Goal: Transaction & Acquisition: Subscribe to service/newsletter

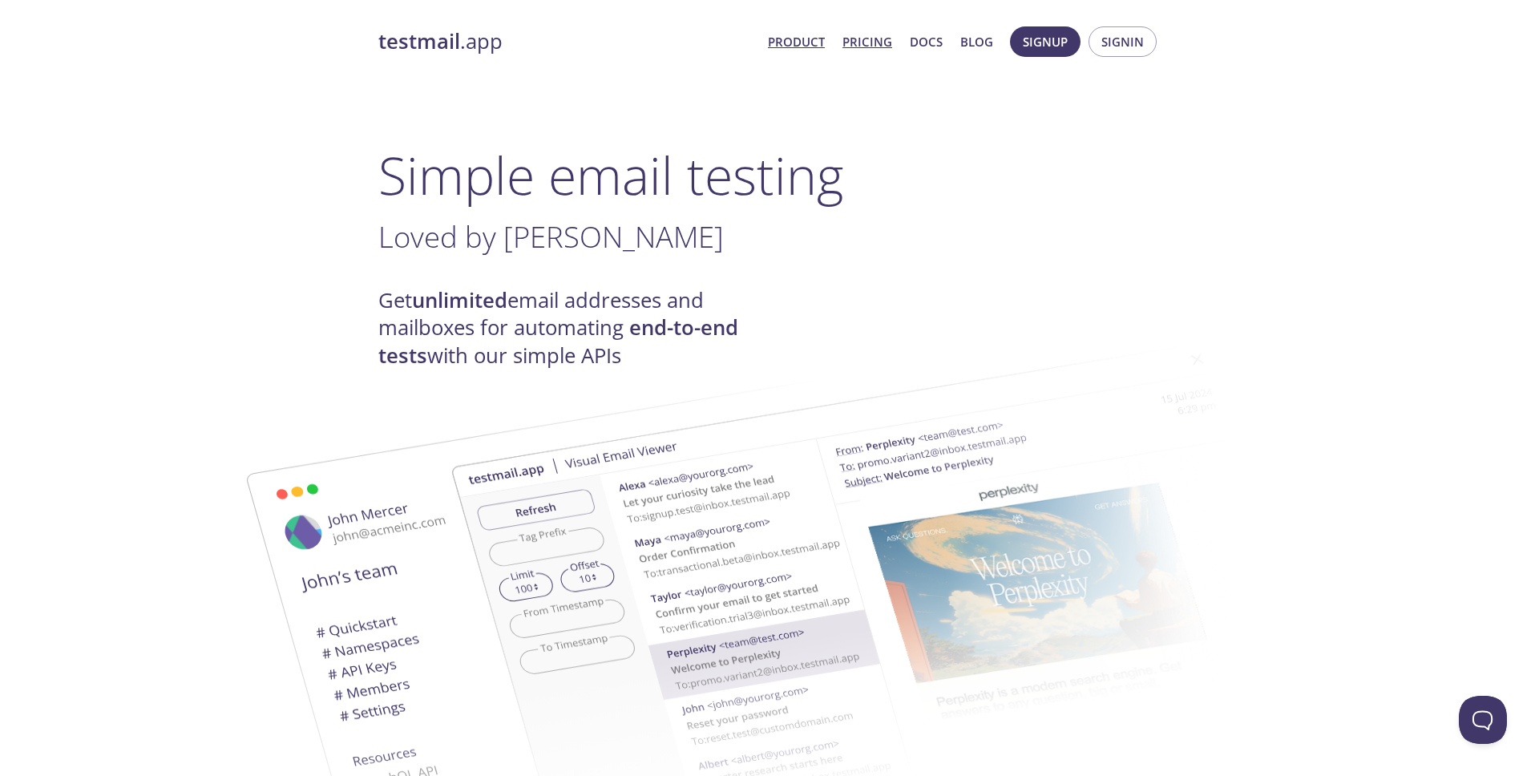
click at [877, 40] on link "Pricing" at bounding box center [867, 41] width 50 height 21
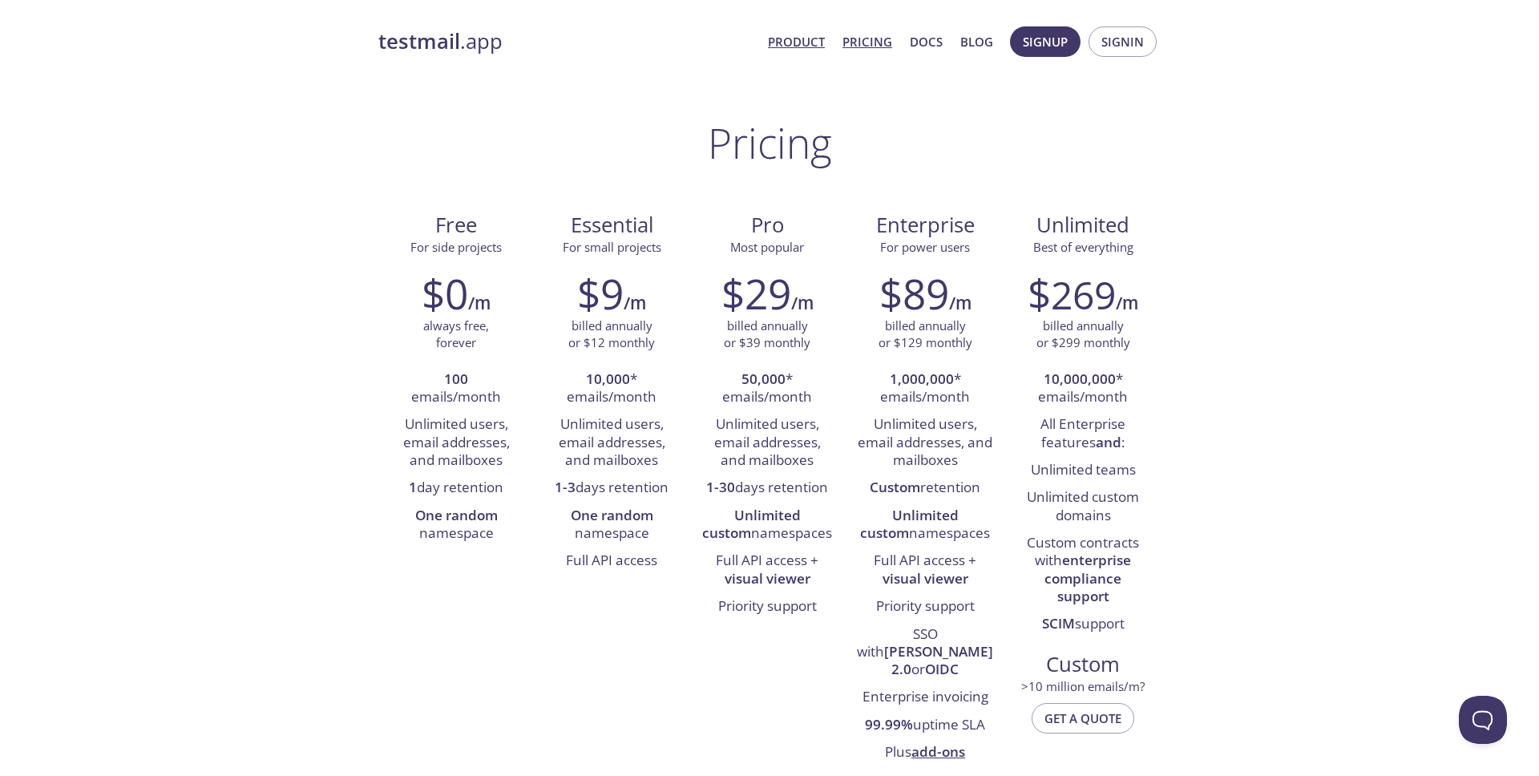
click at [812, 38] on link "Product" at bounding box center [796, 41] width 57 height 21
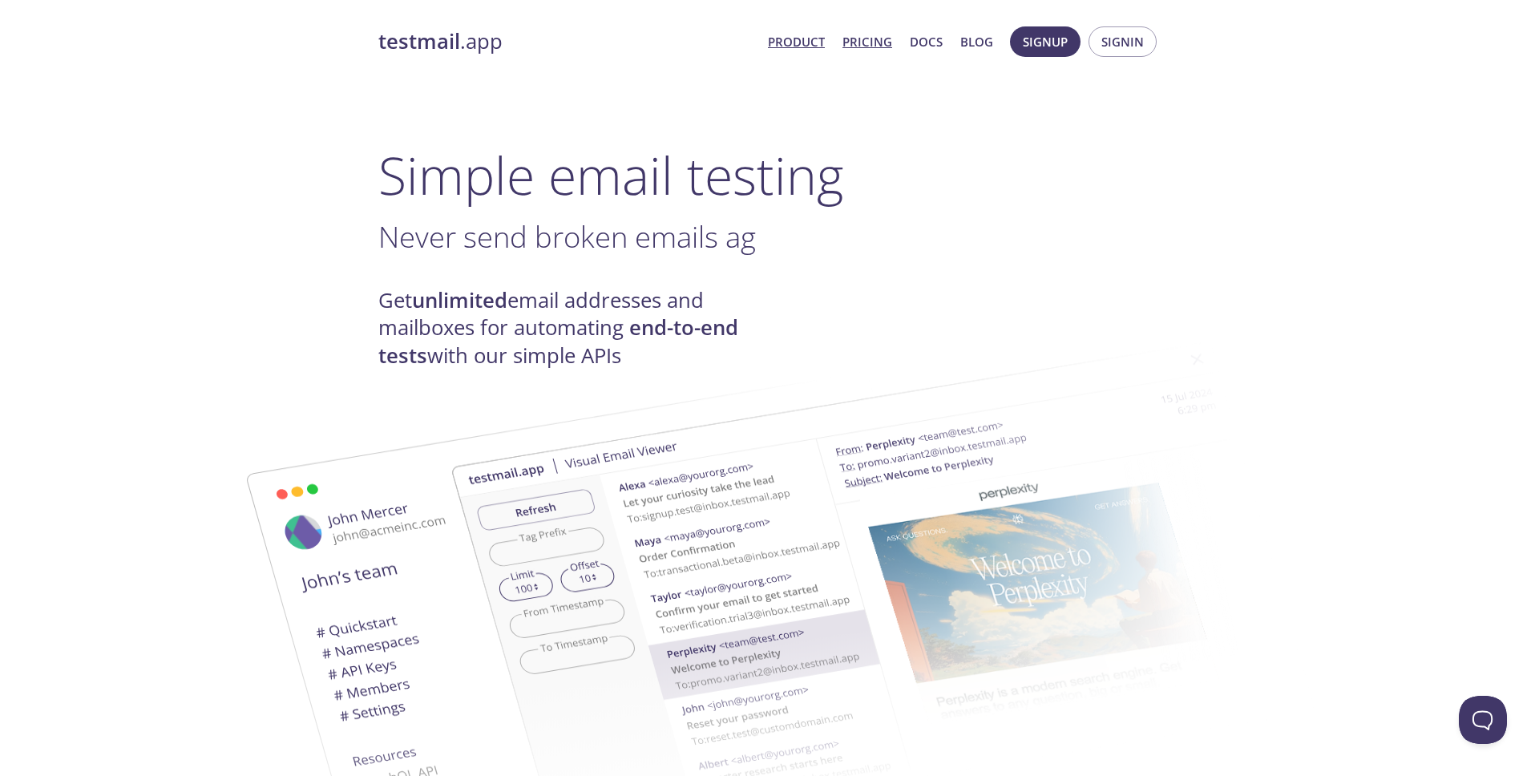
click at [878, 43] on link "Pricing" at bounding box center [867, 41] width 50 height 21
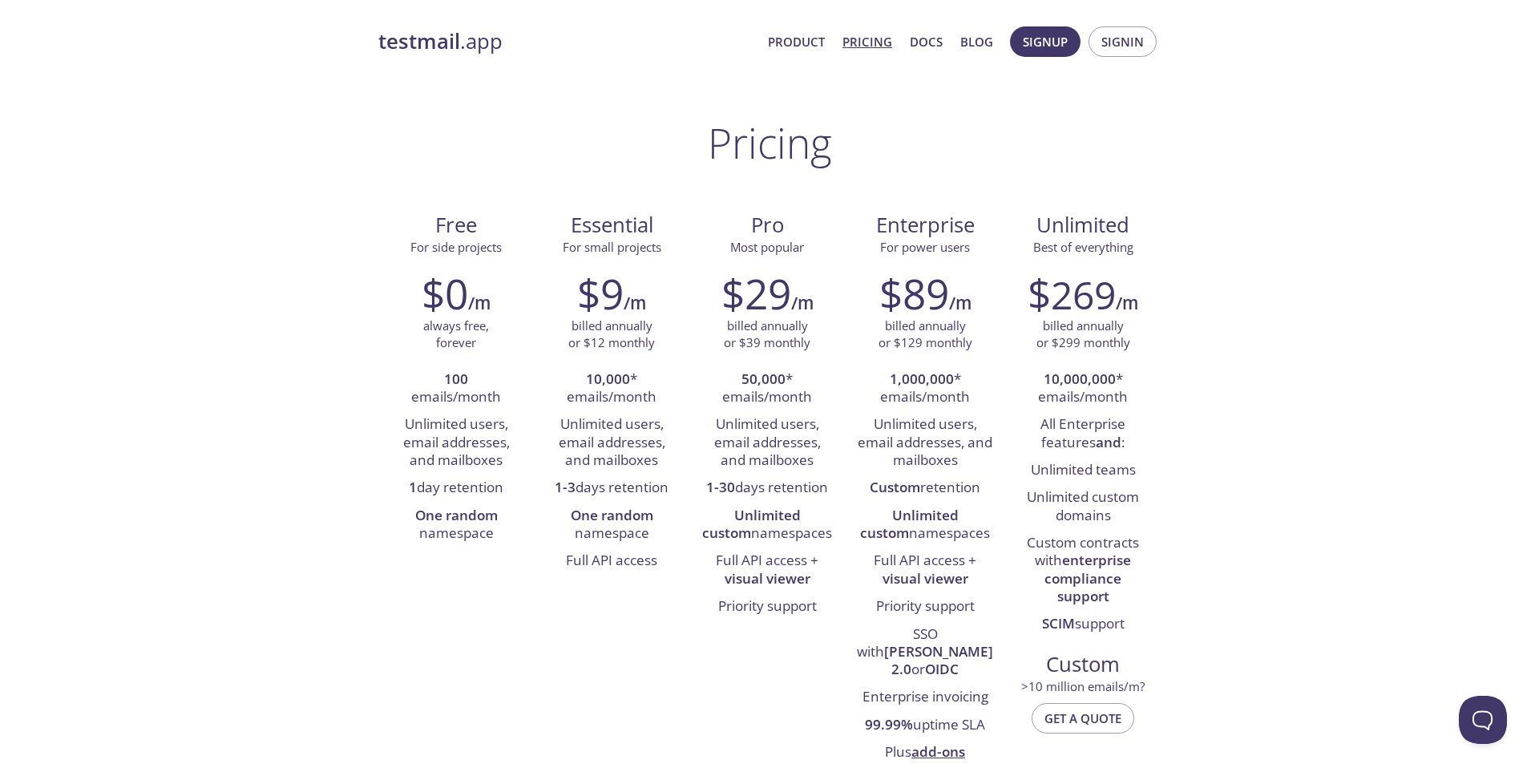
click at [766, 605] on li "Priority support" at bounding box center [766, 606] width 131 height 27
click at [1037, 30] on button "Signup" at bounding box center [1045, 41] width 71 height 30
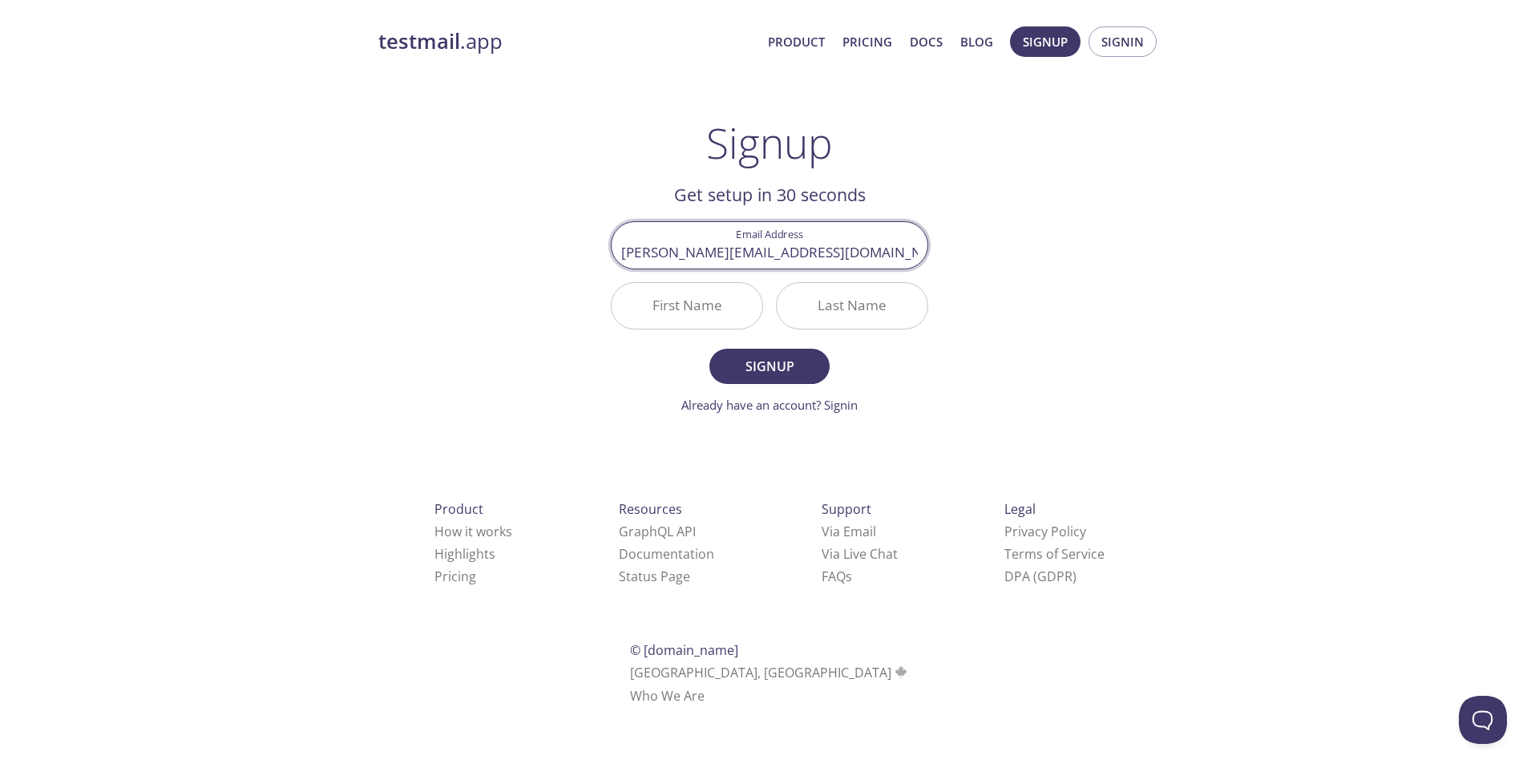
type input "[PERSON_NAME][EMAIL_ADDRESS][DOMAIN_NAME]"
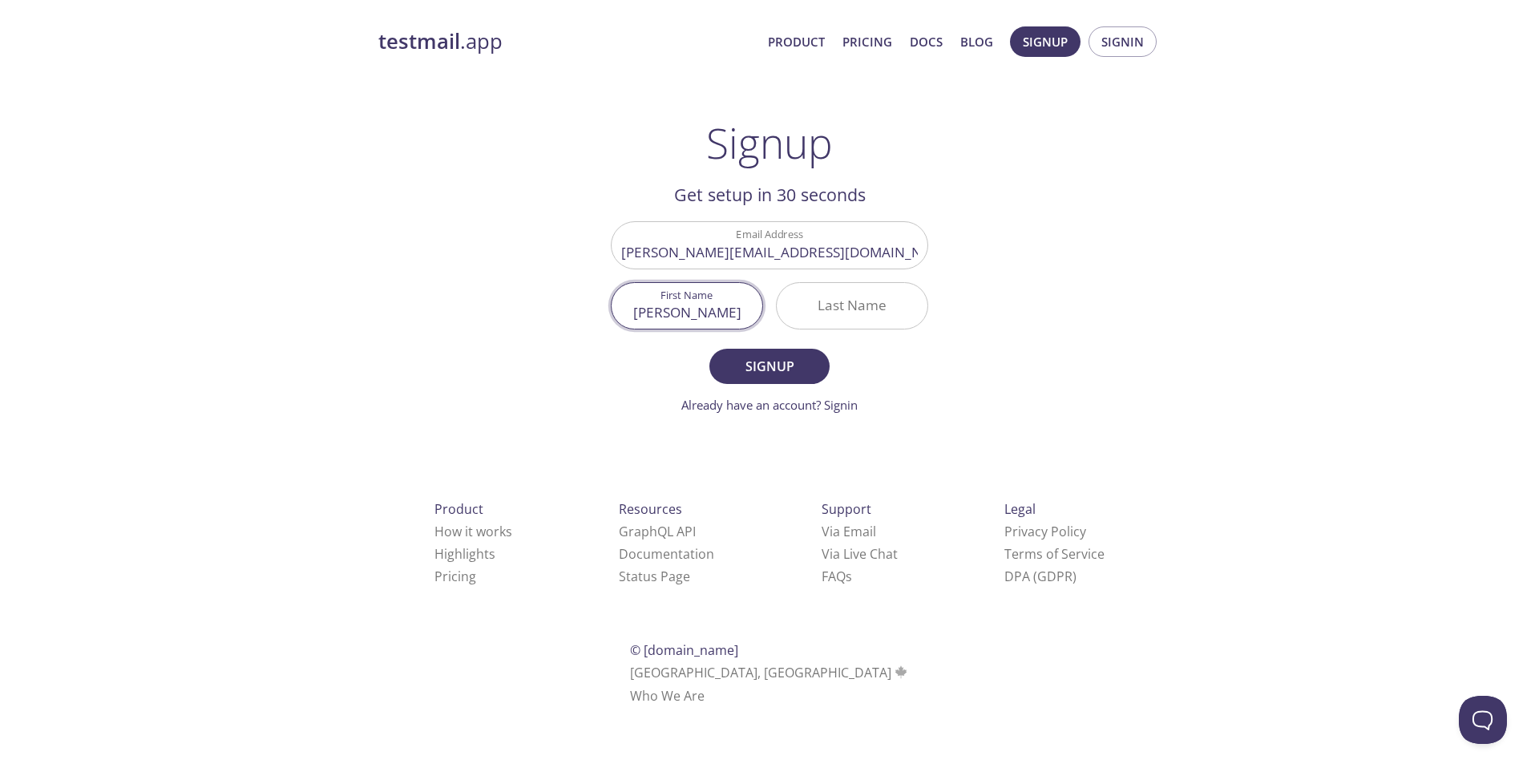
type input "[PERSON_NAME]"
type input "G"
type input "Groot"
click at [766, 372] on span "Signup" at bounding box center [769, 366] width 85 height 22
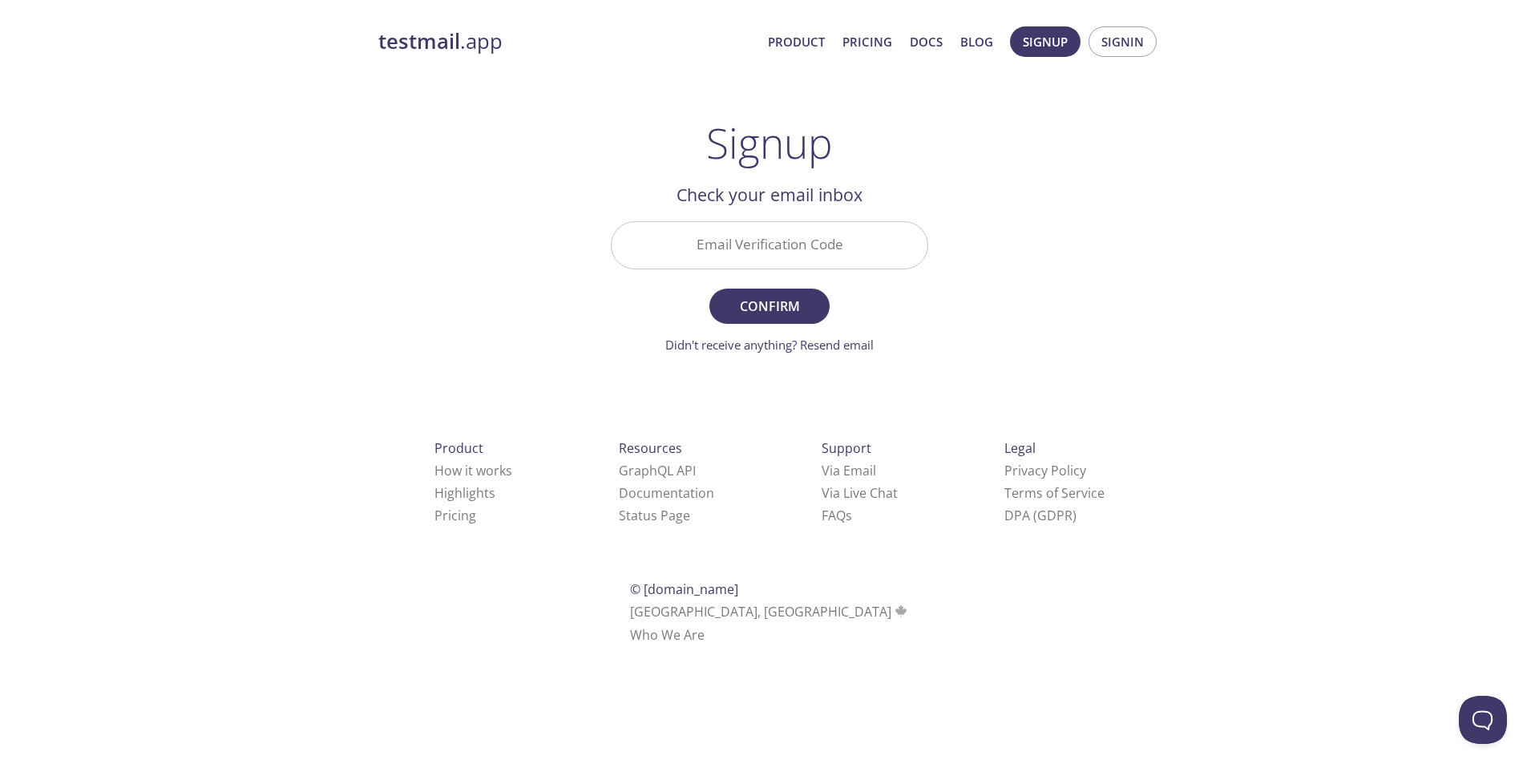
click at [805, 254] on input "Email Verification Code" at bounding box center [769, 245] width 316 height 46
paste input "M8RUKU7"
type input "M8RUKU7"
click at [762, 312] on span "Confirm" at bounding box center [769, 306] width 85 height 22
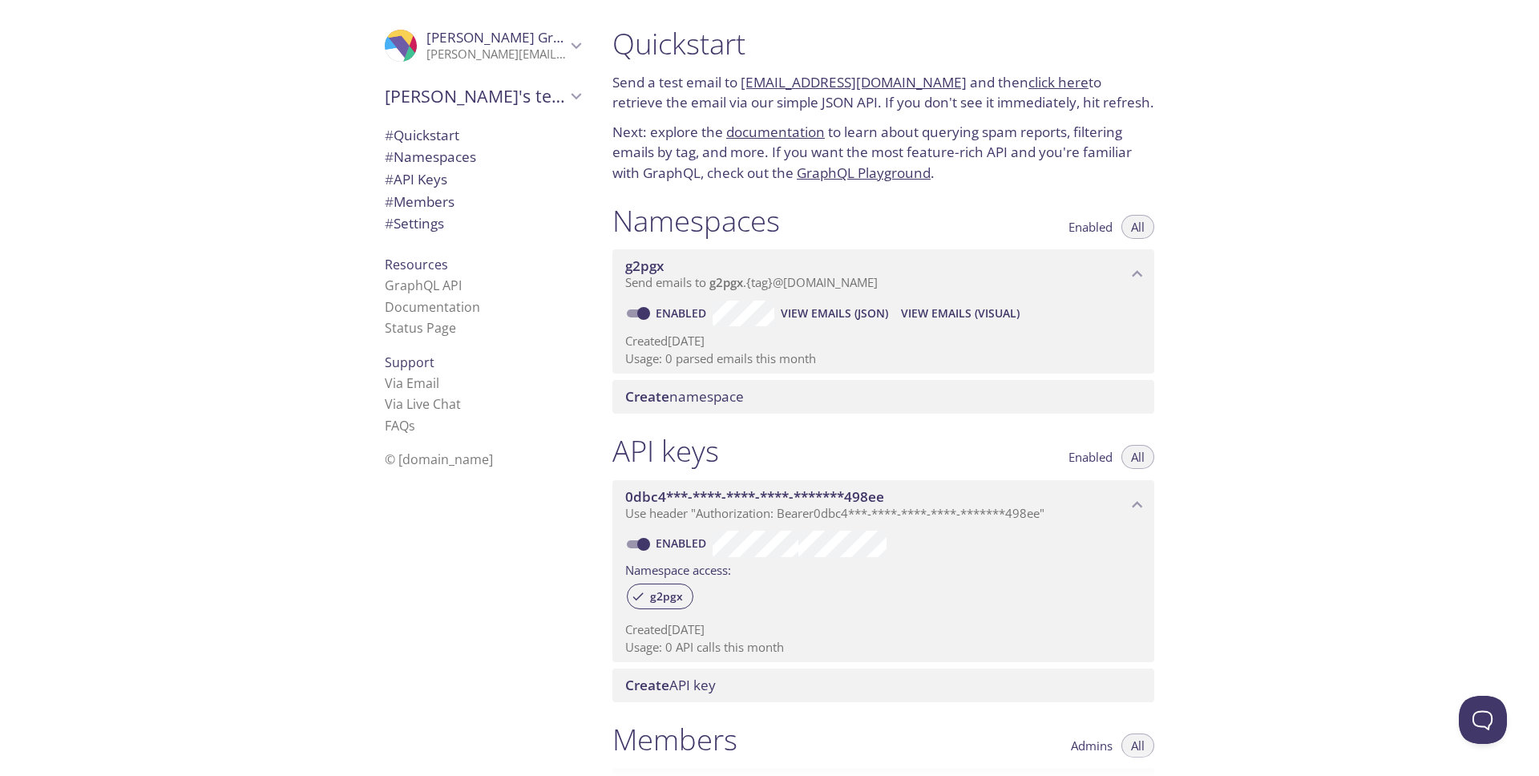
click at [240, 244] on div ".cls-1 { fill: #6d5ca8; } .cls-2 { fill: #3fc191; } .cls-3 { fill: #3b4752; } .…" at bounding box center [299, 388] width 599 height 776
click at [203, 73] on div ".cls-1 { fill: #6d5ca8; } .cls-2 { fill: #3fc191; } .cls-3 { fill: #3b4752; } .…" at bounding box center [299, 388] width 599 height 776
click at [1347, 287] on div "Quickstart Send a test email to g2pgx.test@inbox.testmail.app and then click he…" at bounding box center [1068, 388] width 939 height 776
click at [222, 272] on div ".cls-1 { fill: #6d5ca8; } .cls-2 { fill: #3fc191; } .cls-3 { fill: #3b4752; } .…" at bounding box center [299, 388] width 599 height 776
click at [307, 384] on div ".cls-1 { fill: #6d5ca8; } .cls-2 { fill: #3fc191; } .cls-3 { fill: #3b4752; } .…" at bounding box center [299, 388] width 599 height 776
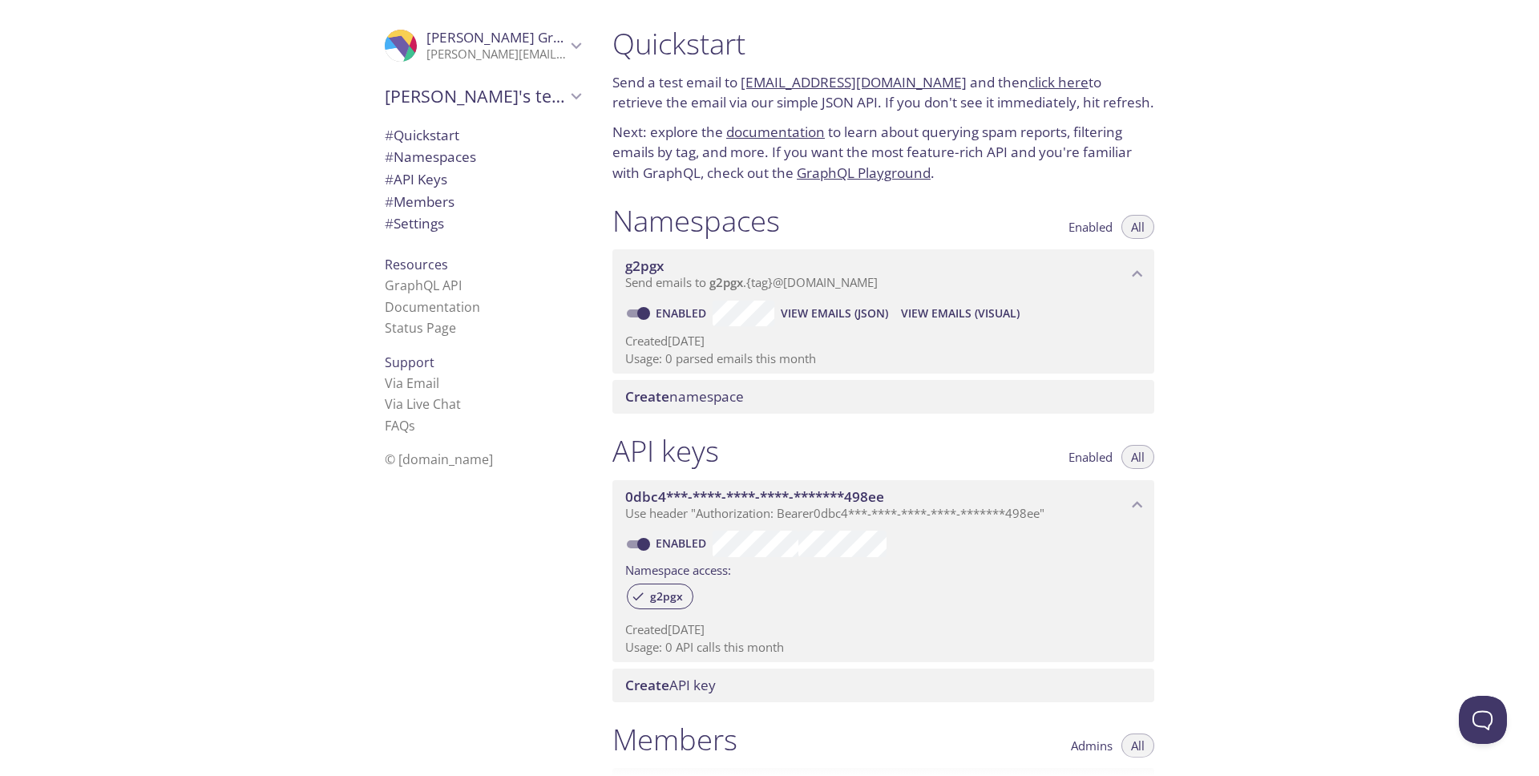
click at [131, 342] on div ".cls-1 { fill: #6d5ca8; } .cls-2 { fill: #3fc191; } .cls-3 { fill: #3b4752; } .…" at bounding box center [299, 388] width 599 height 776
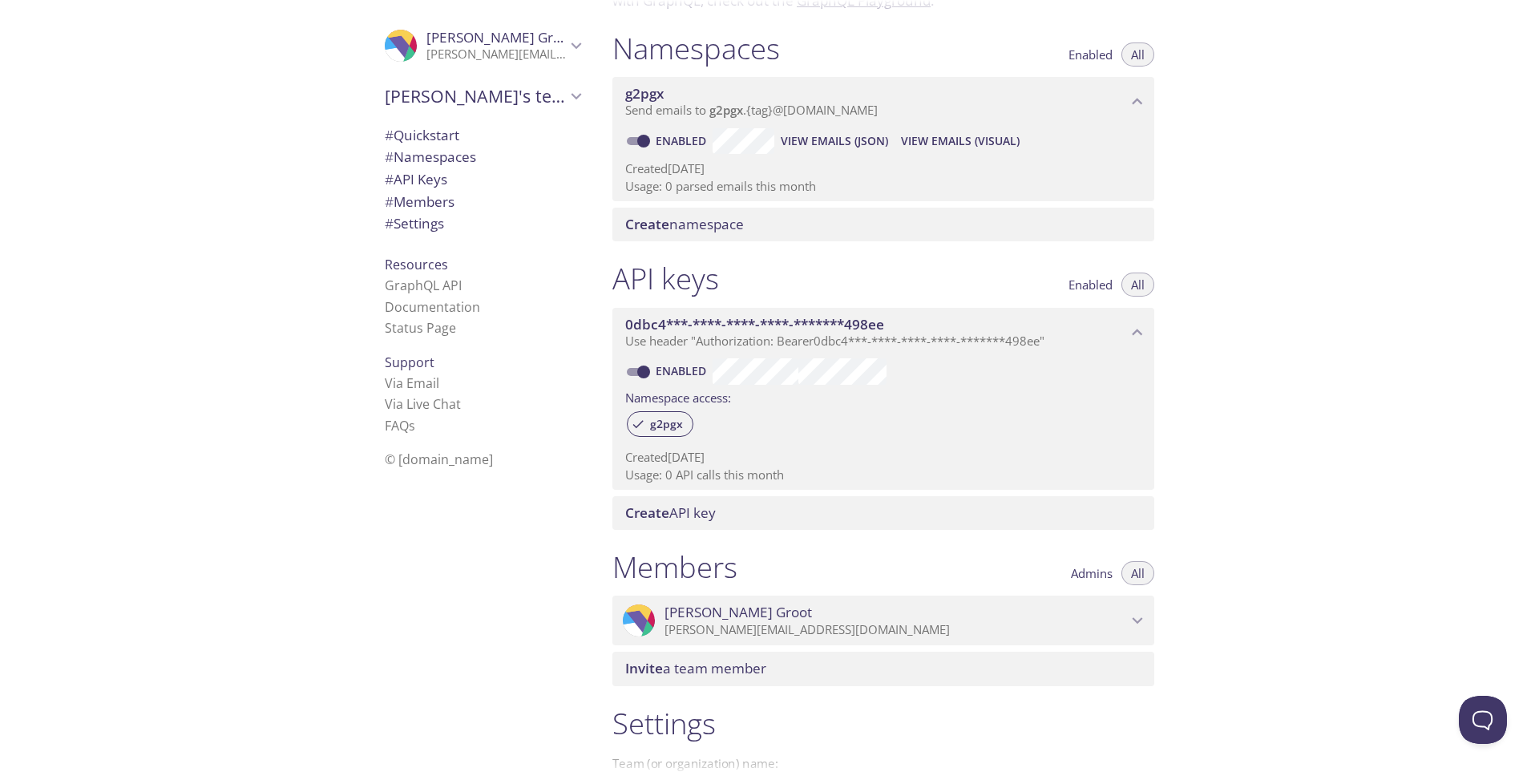
scroll to position [364, 0]
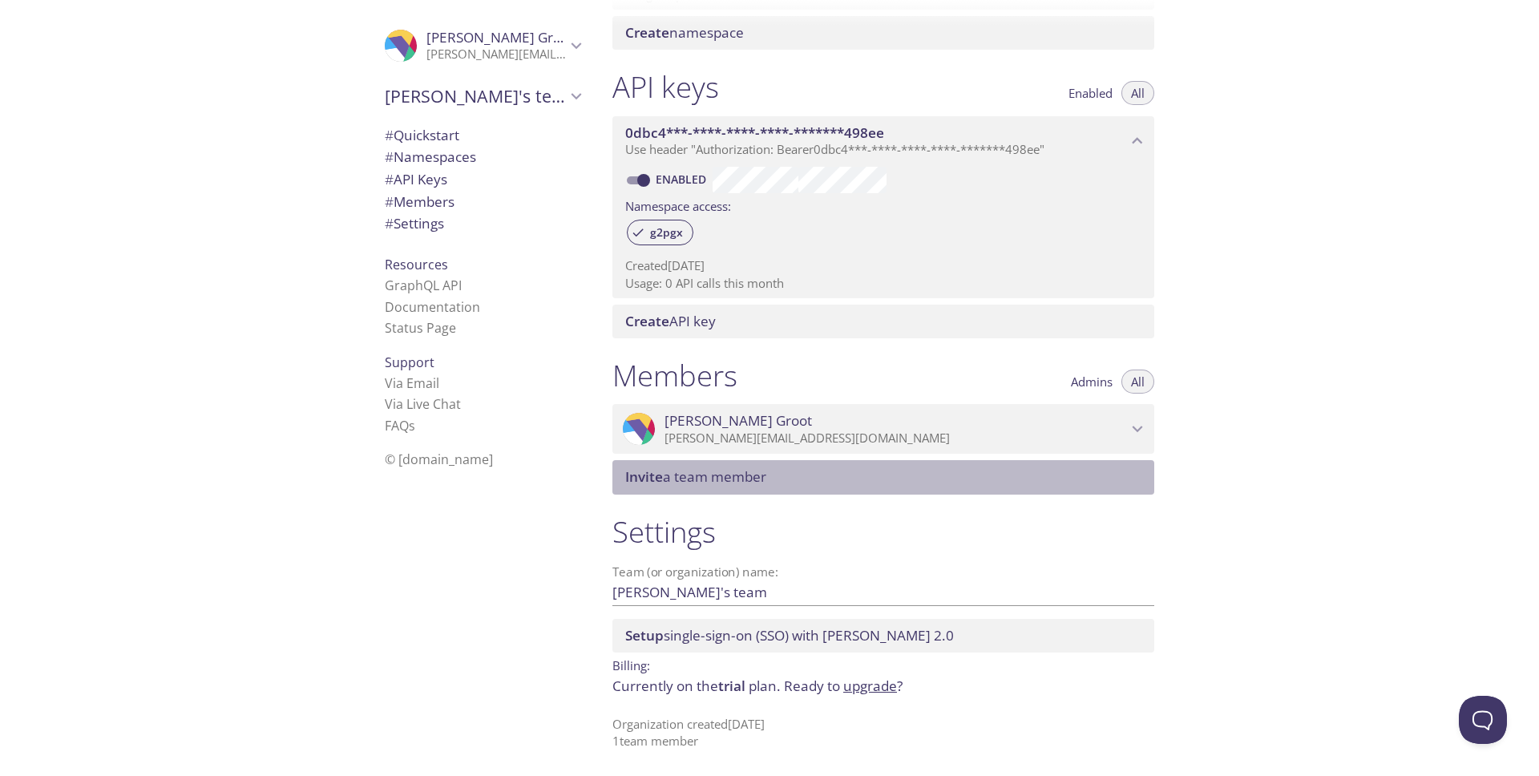
click at [661, 460] on div "Invite a team member" at bounding box center [883, 477] width 542 height 34
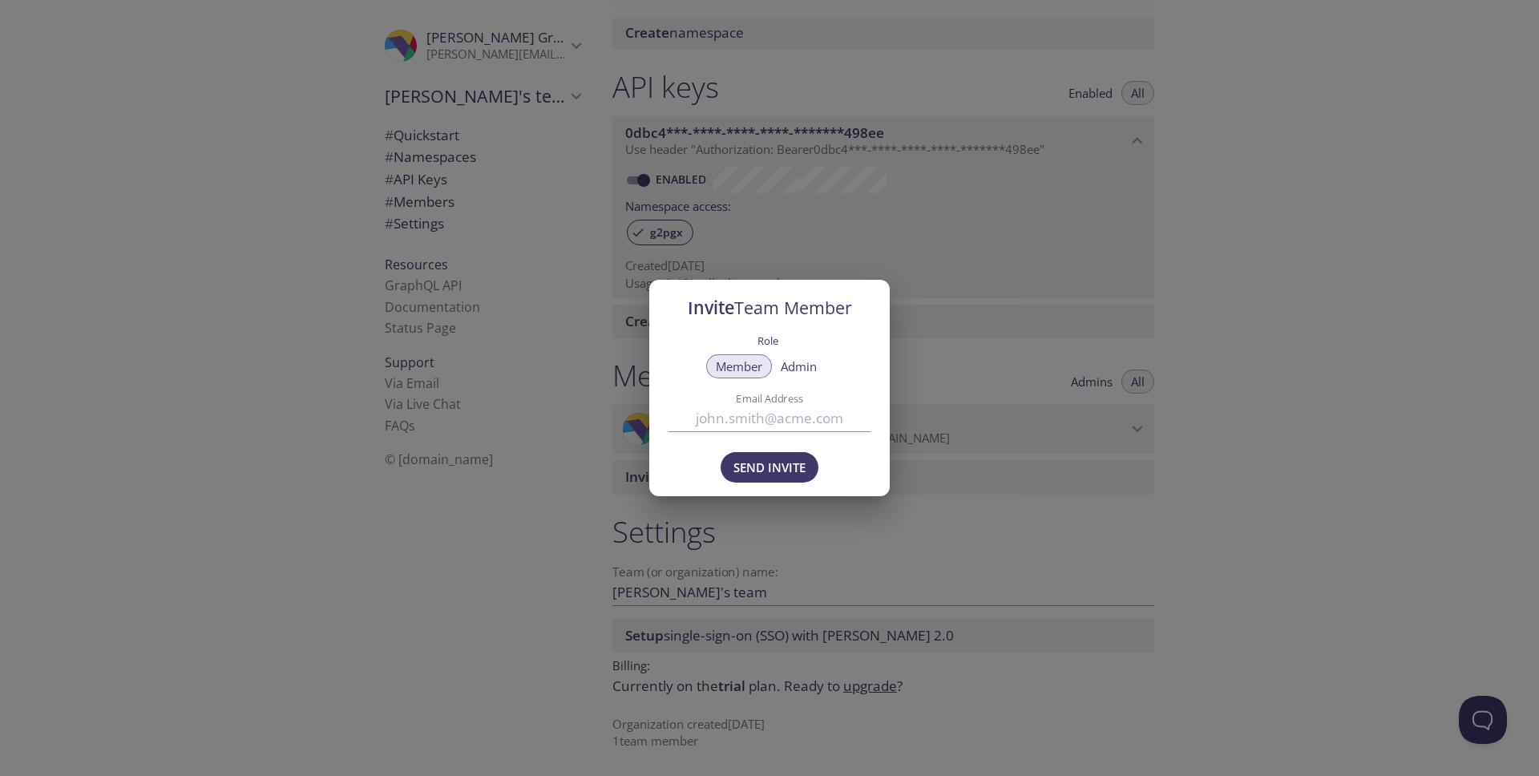
click at [740, 394] on label "Email Address" at bounding box center [769, 398] width 151 height 10
click at [740, 405] on input "Email Address" at bounding box center [769, 418] width 202 height 26
type input "[PERSON_NAME][EMAIL_ADDRESS][DOMAIN_NAME]"
click at [797, 366] on span "Admin" at bounding box center [799, 366] width 36 height 0
click at [768, 467] on span "Send Invite" at bounding box center [769, 467] width 72 height 21
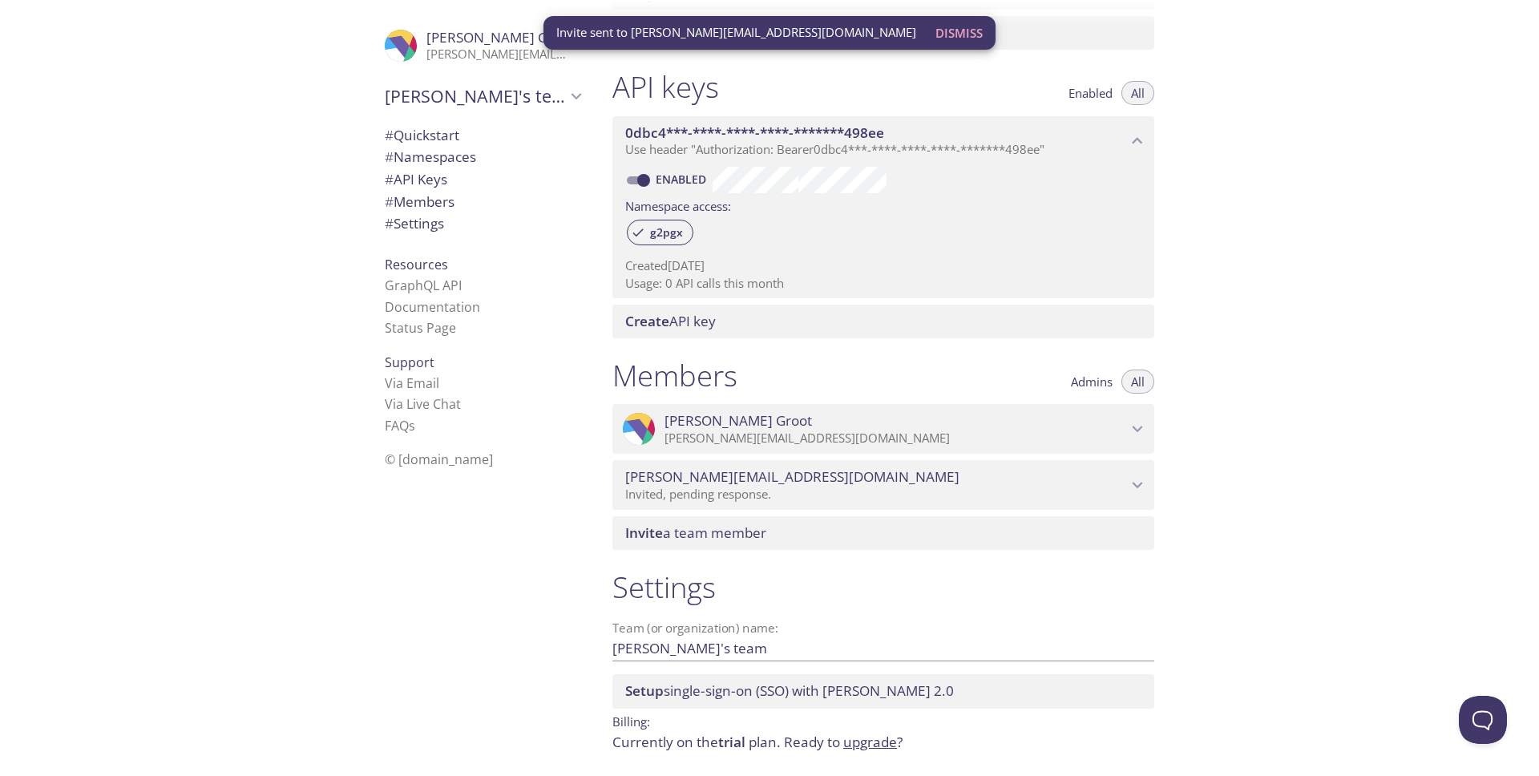
click at [293, 617] on div ".cls-1 { fill: #6d5ca8; } .cls-2 { fill: #3fc191; } .cls-3 { fill: #3b4752; } .…" at bounding box center [299, 388] width 599 height 776
click at [393, 593] on div ".cls-1 { fill: #6d5ca8; } .cls-2 { fill: #3fc191; } .cls-3 { fill: #3b4752; } .…" at bounding box center [479, 388] width 240 height 776
click at [228, 381] on div ".cls-1 { fill: #6d5ca8; } .cls-2 { fill: #3fc191; } .cls-3 { fill: #3b4752; } .…" at bounding box center [299, 388] width 599 height 776
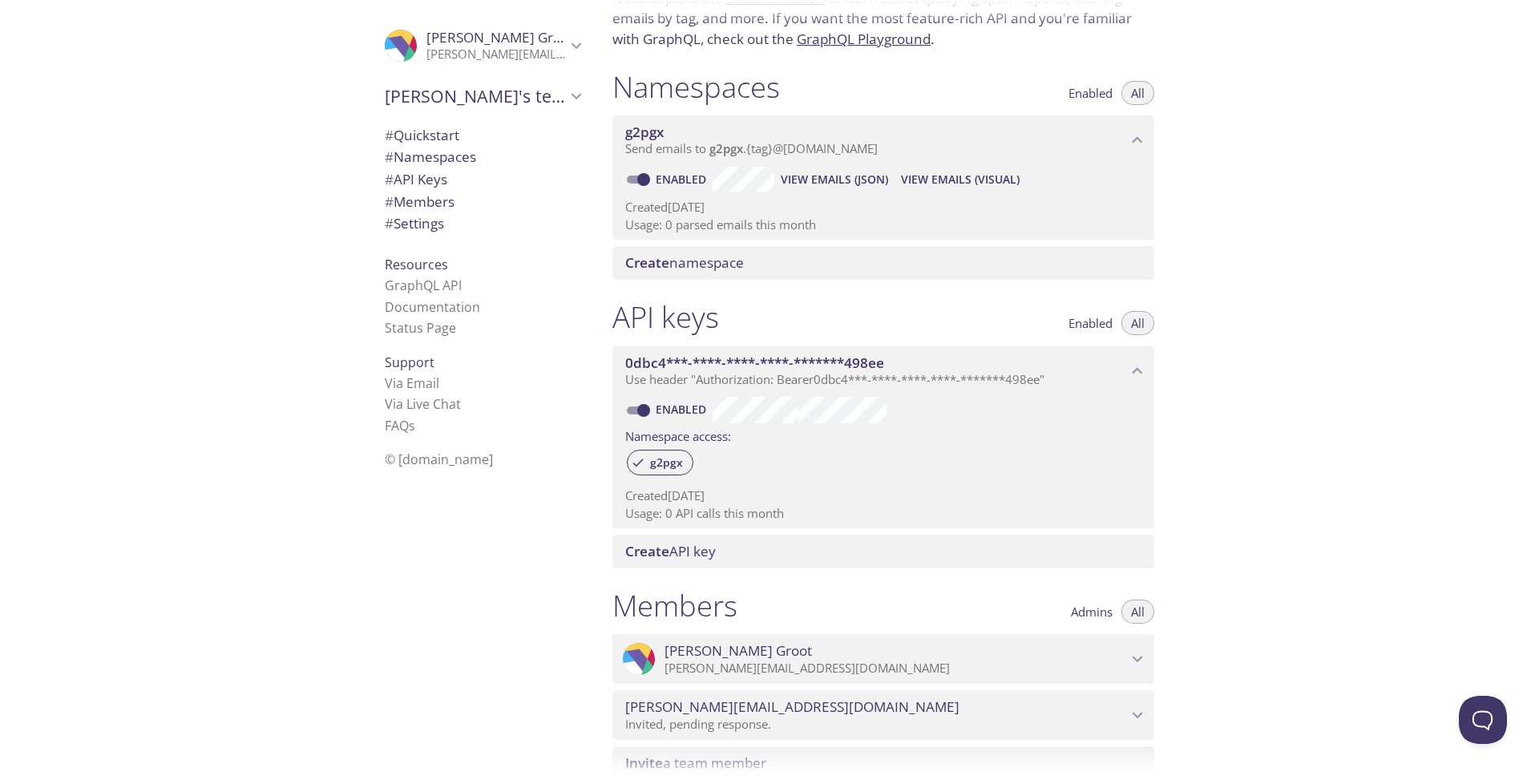
scroll to position [0, 0]
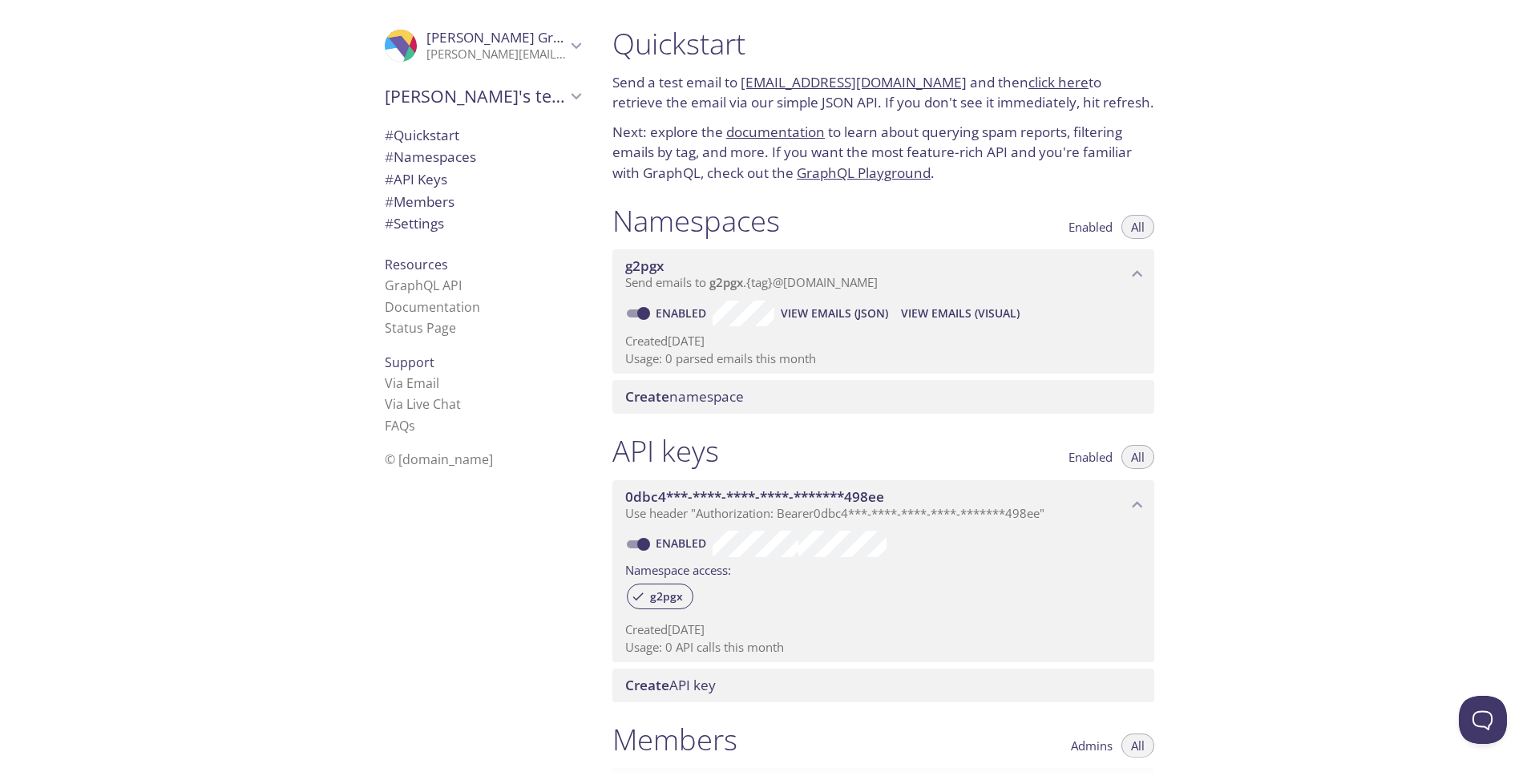
click at [480, 586] on div ".cls-1 { fill: #6d5ca8; } .cls-2 { fill: #3fc191; } .cls-3 { fill: #3b4752; } .…" at bounding box center [479, 388] width 240 height 776
click at [1028, 81] on link "click here" at bounding box center [1058, 82] width 60 height 18
click at [869, 102] on p "Send a test email to g2pgx.test@inbox.testmail.app and then click here to retri…" at bounding box center [883, 92] width 542 height 41
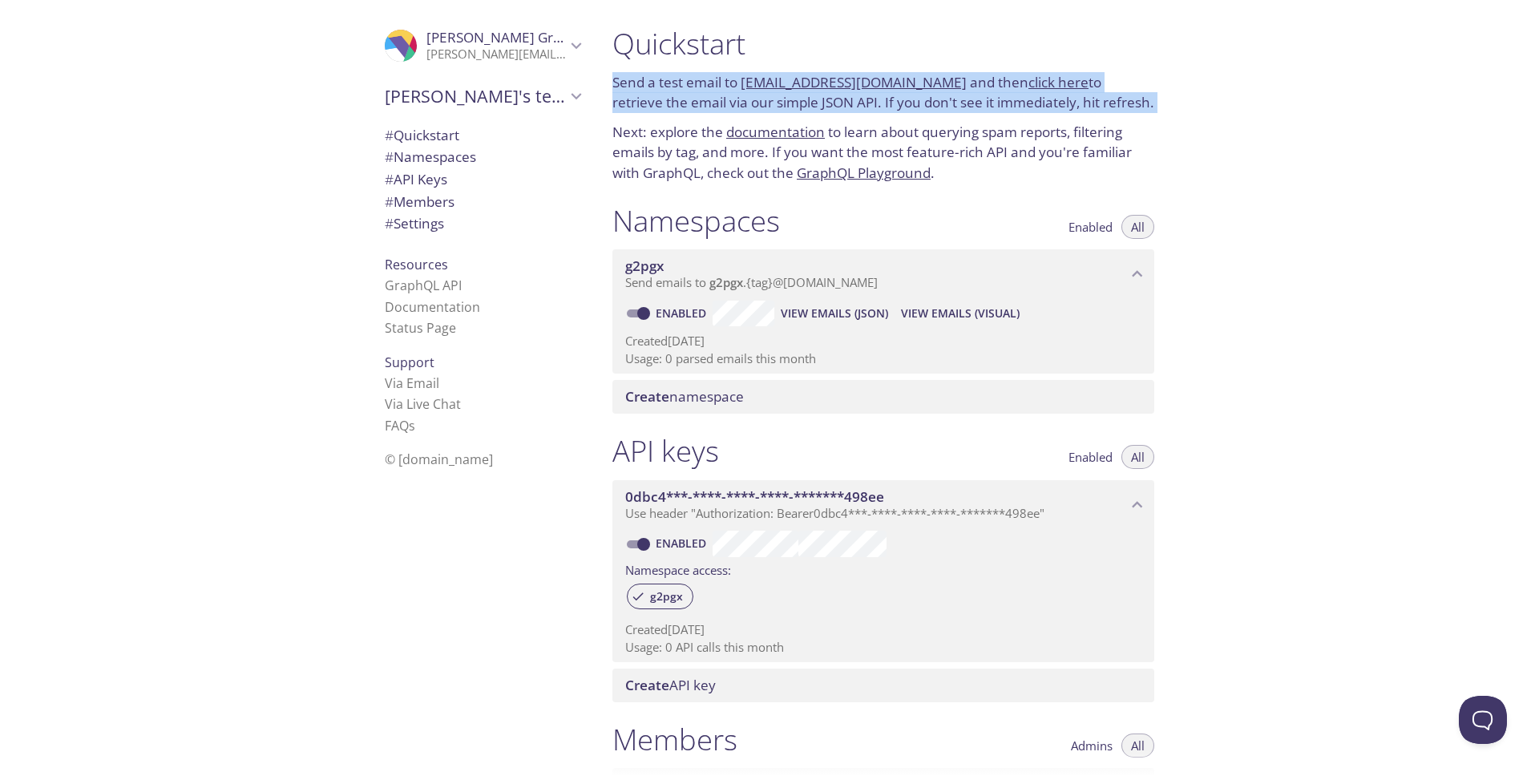
click at [869, 102] on p "Send a test email to g2pgx.test@inbox.testmail.app and then click here to retri…" at bounding box center [883, 92] width 542 height 41
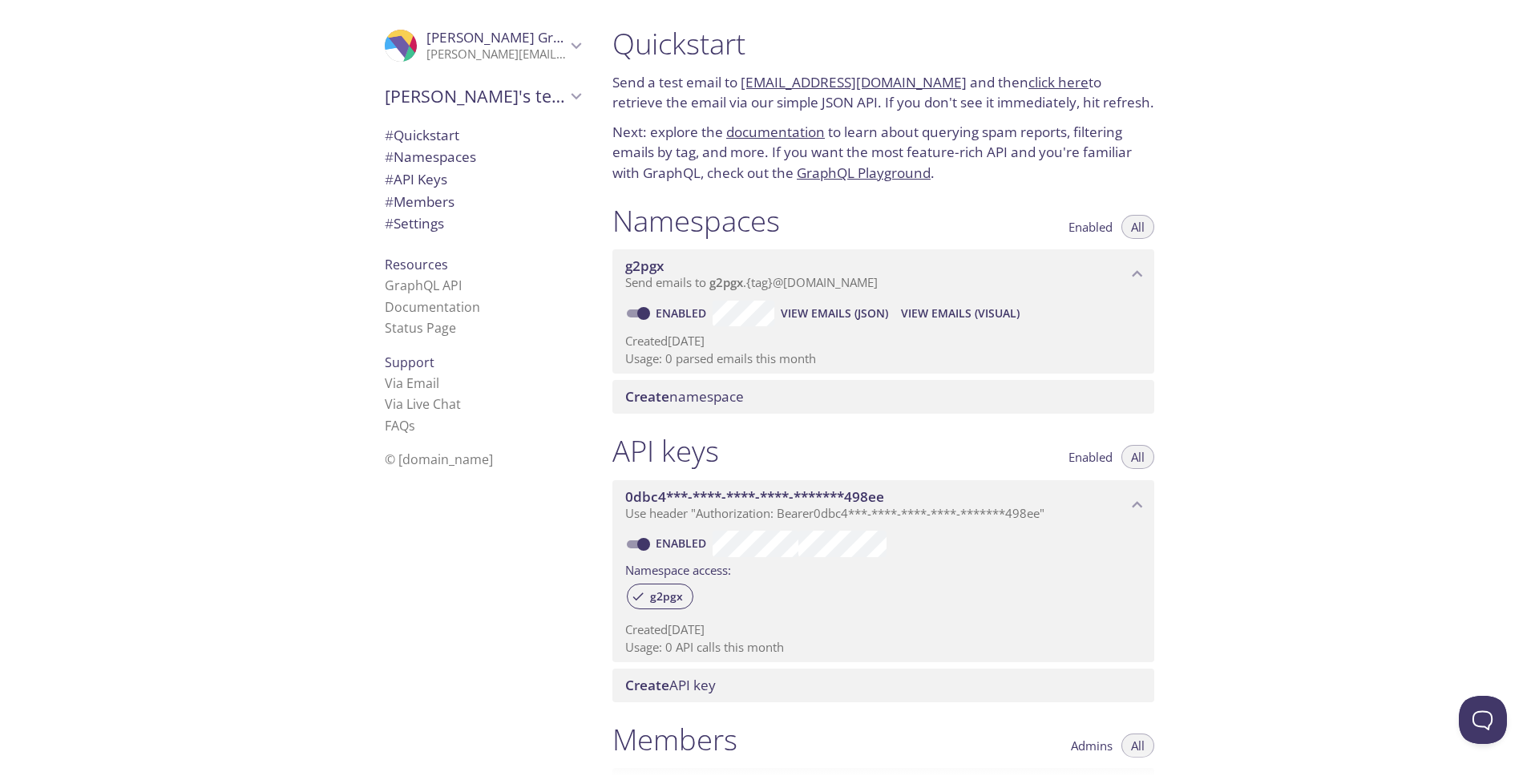
click at [1015, 141] on p "Next: explore the documentation to learn about querying spam reports, filtering…" at bounding box center [883, 153] width 542 height 62
click at [1043, 154] on p "Next: explore the documentation to learn about querying spam reports, filtering…" at bounding box center [883, 153] width 542 height 62
click at [1238, 172] on div "Quickstart Send a test email to g2pgx.test@inbox.testmail.app and then click he…" at bounding box center [1068, 388] width 939 height 776
click at [471, 579] on div ".cls-1 { fill: #6d5ca8; } .cls-2 { fill: #3fc191; } .cls-3 { fill: #3b4752; } .…" at bounding box center [479, 388] width 240 height 776
click at [246, 326] on div ".cls-1 { fill: #6d5ca8; } .cls-2 { fill: #3fc191; } .cls-3 { fill: #3b4752; } .…" at bounding box center [299, 388] width 599 height 776
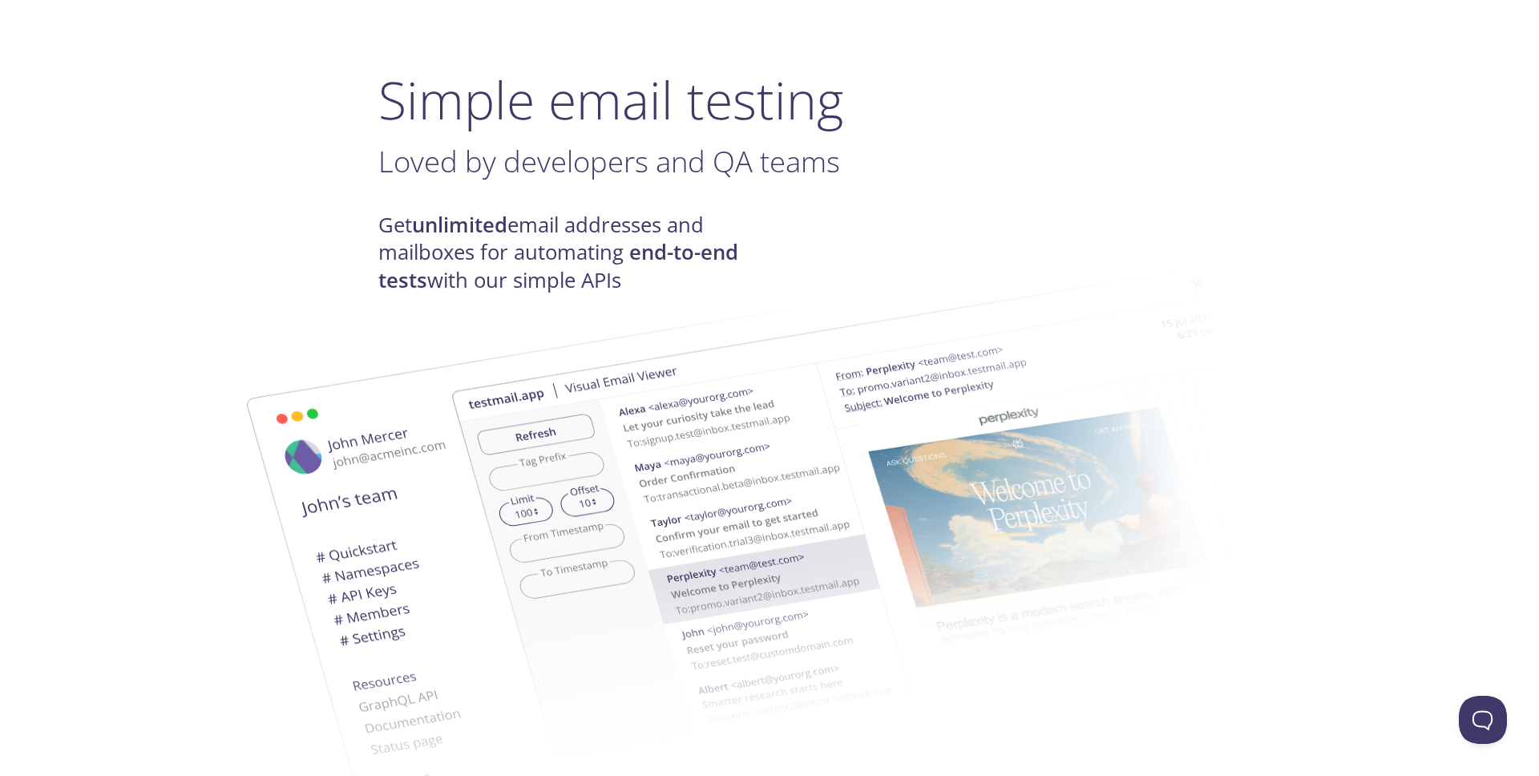
scroll to position [76, 0]
click at [547, 250] on img at bounding box center [882, 514] width 865 height 543
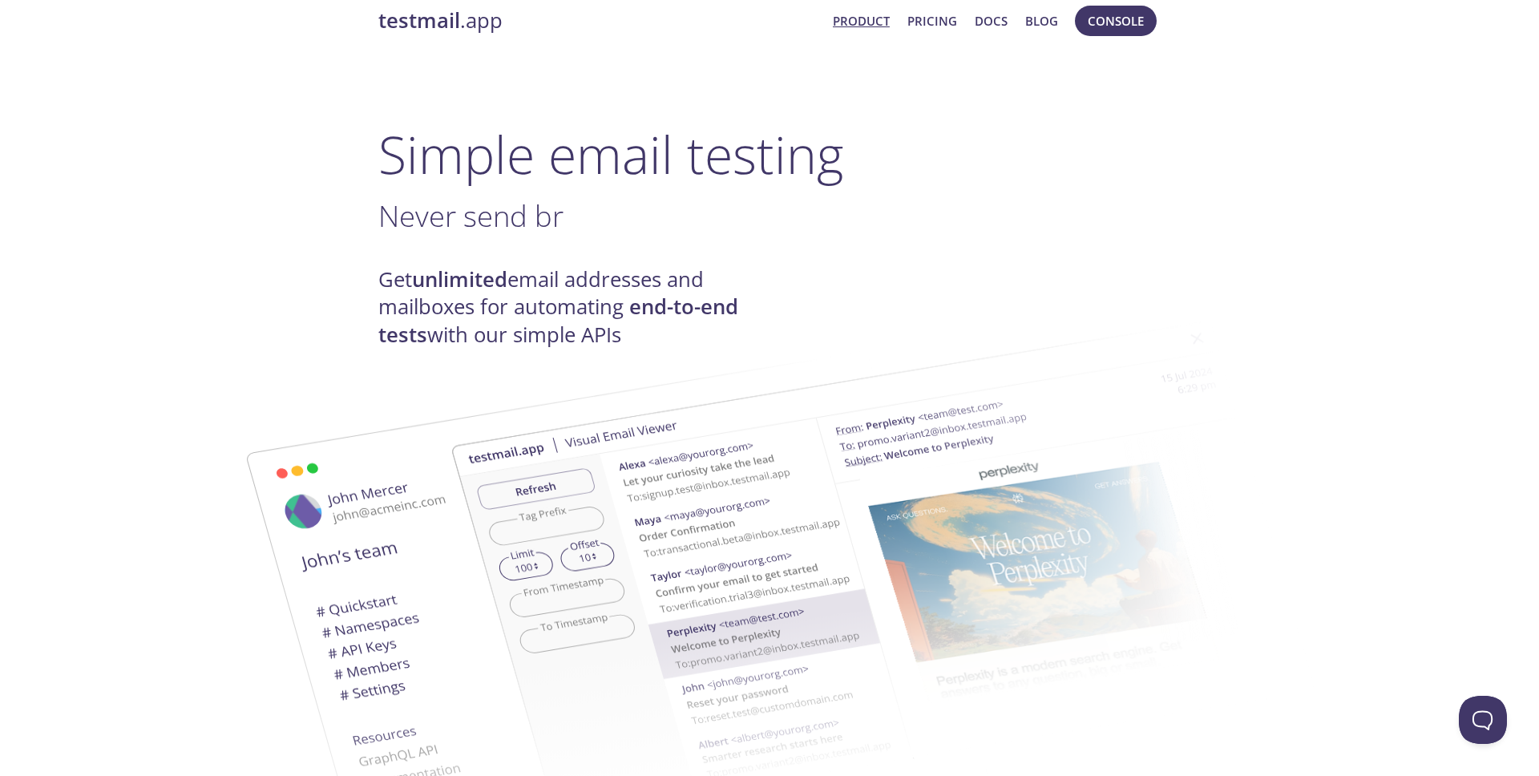
scroll to position [0, 0]
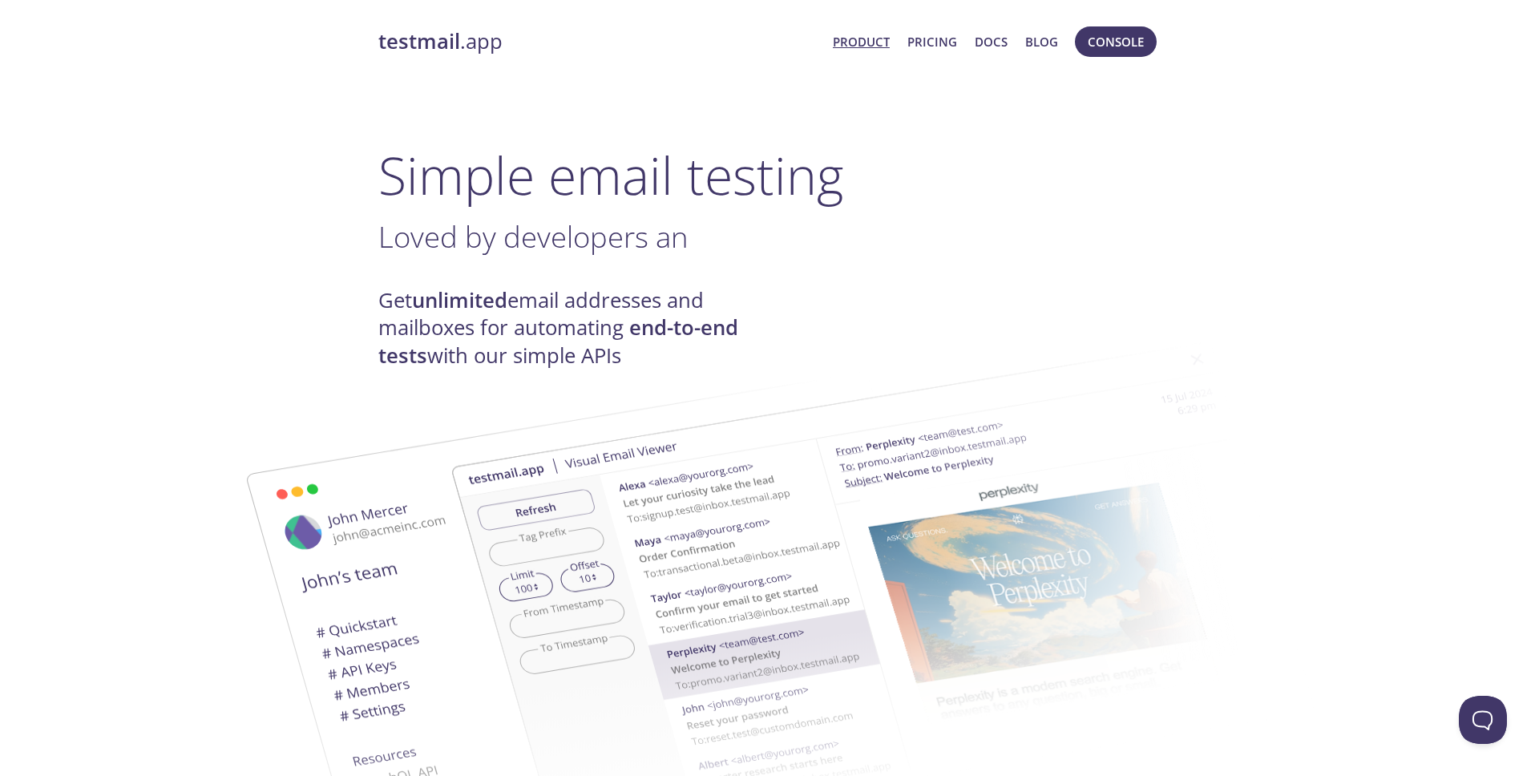
click at [845, 49] on link "Product" at bounding box center [861, 41] width 57 height 21
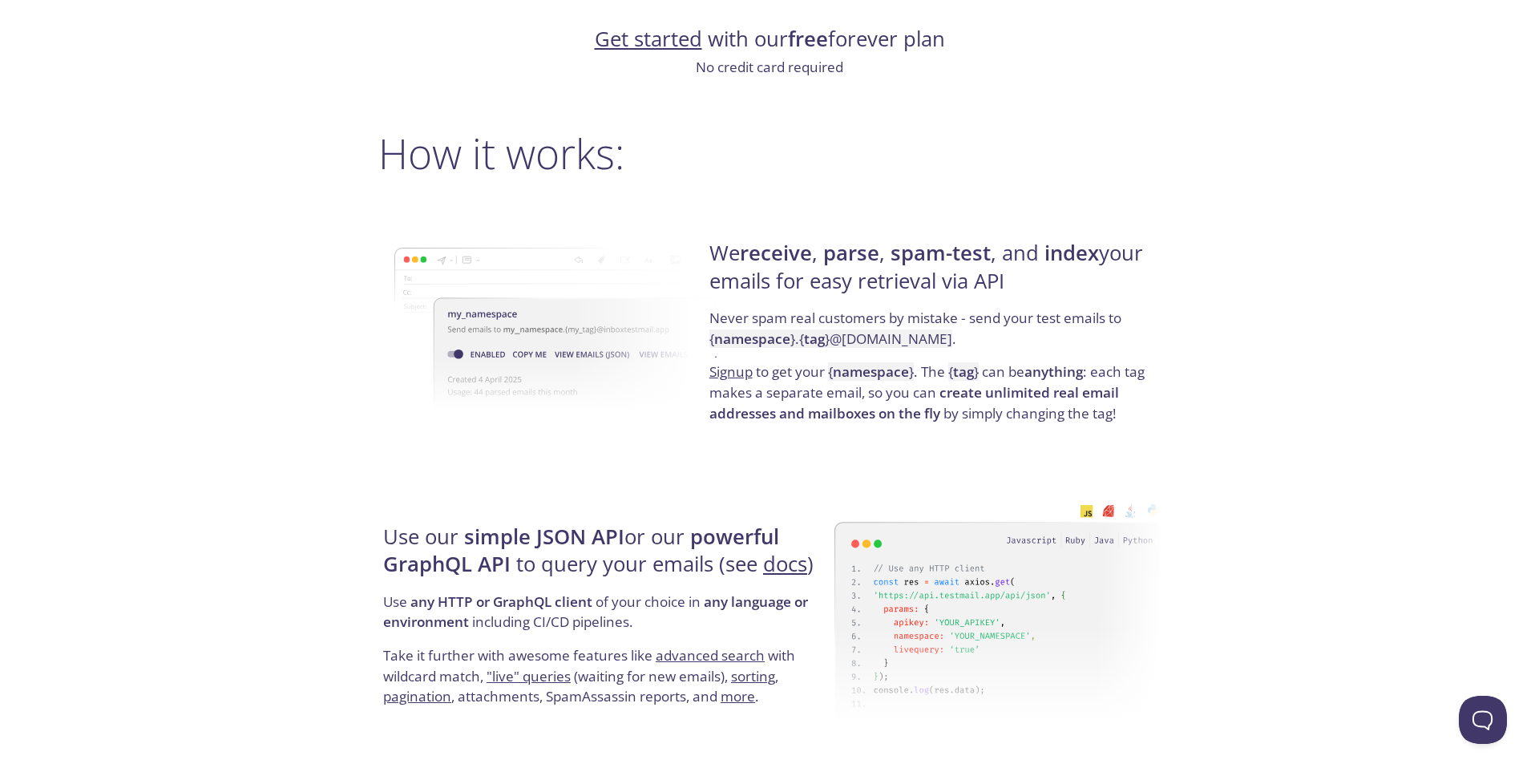
scroll to position [1047, 0]
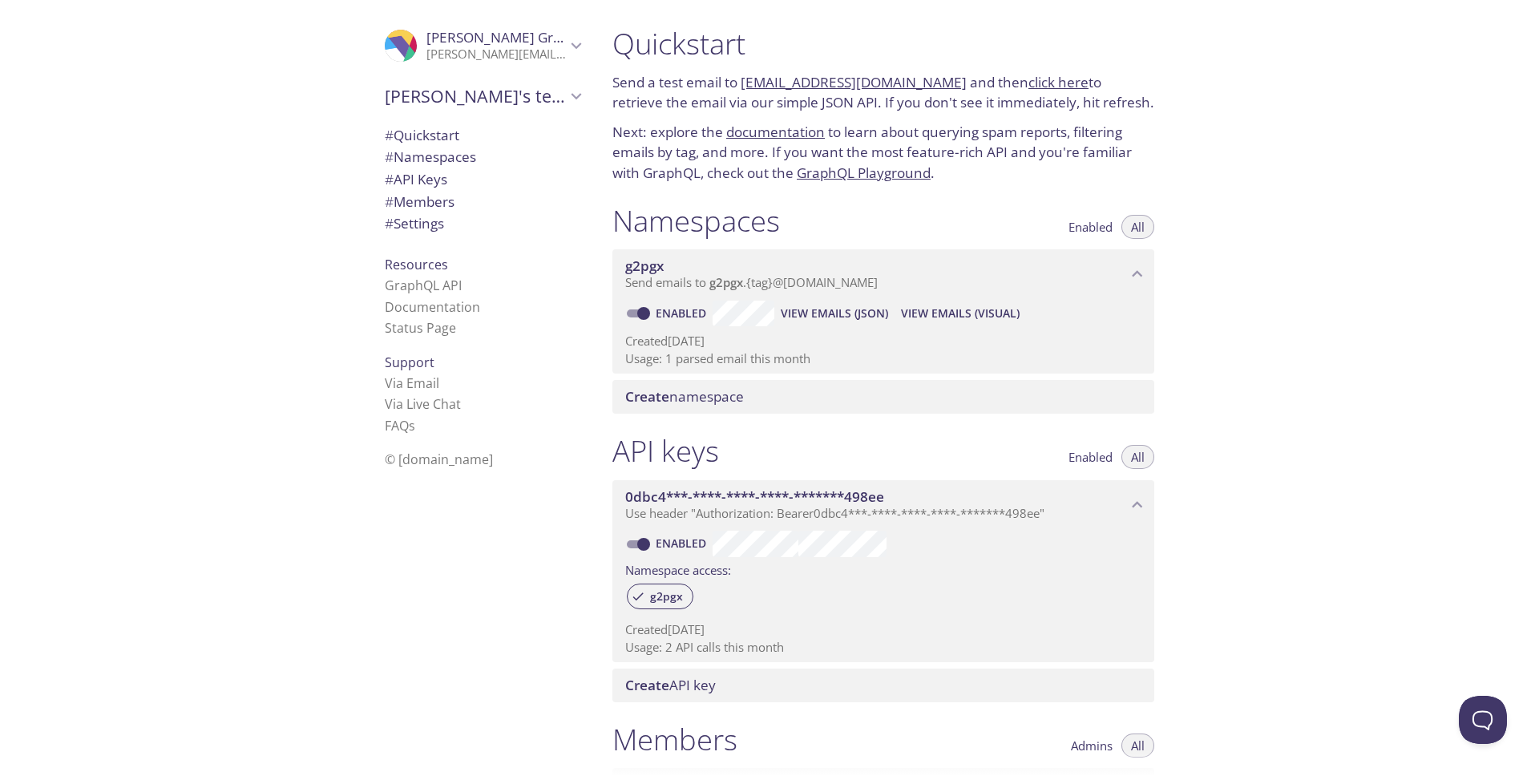
click at [705, 394] on span "Create namespace" at bounding box center [684, 396] width 119 height 18
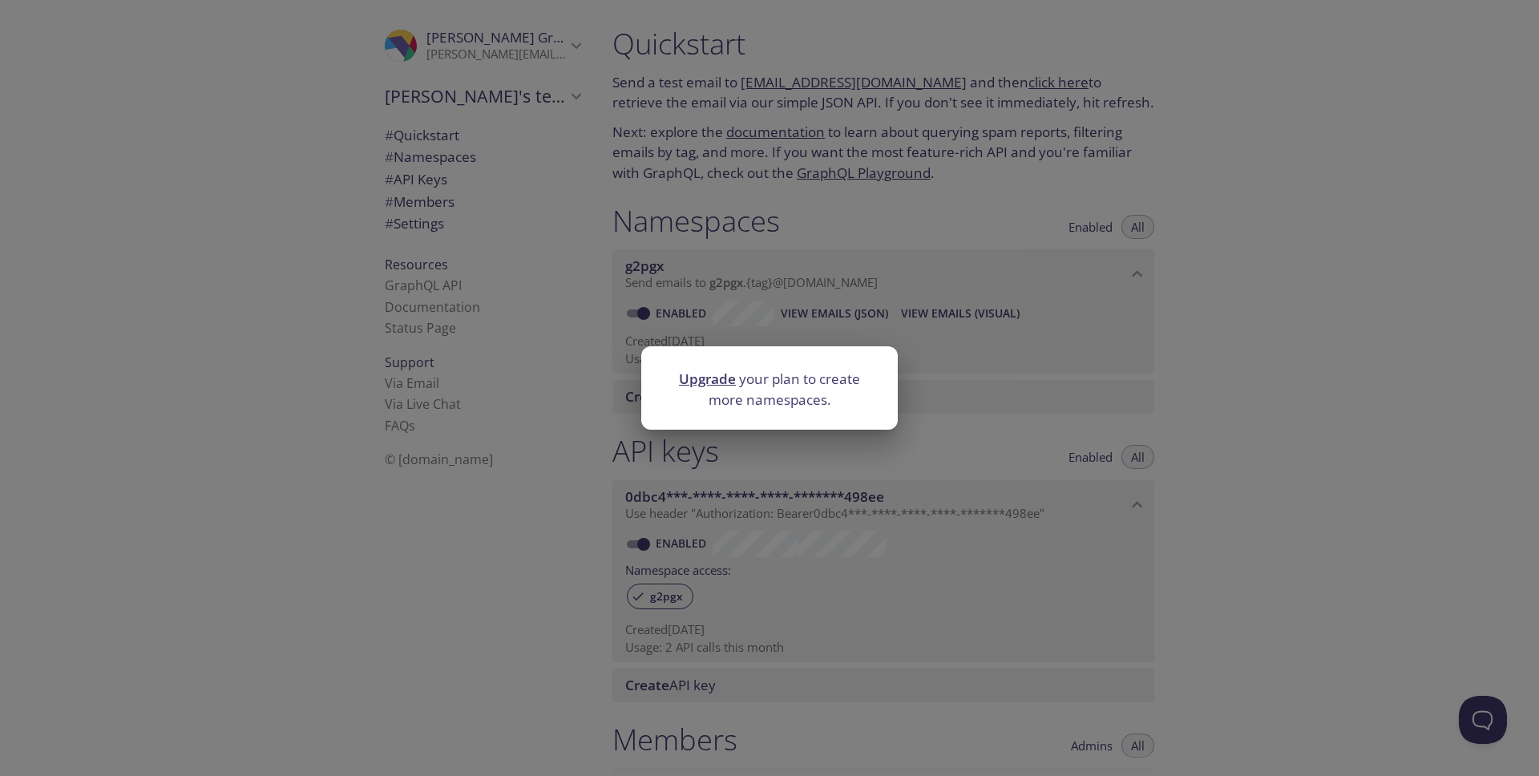
click at [437, 527] on div "Upgrade your plan to create more namespaces." at bounding box center [769, 388] width 1539 height 776
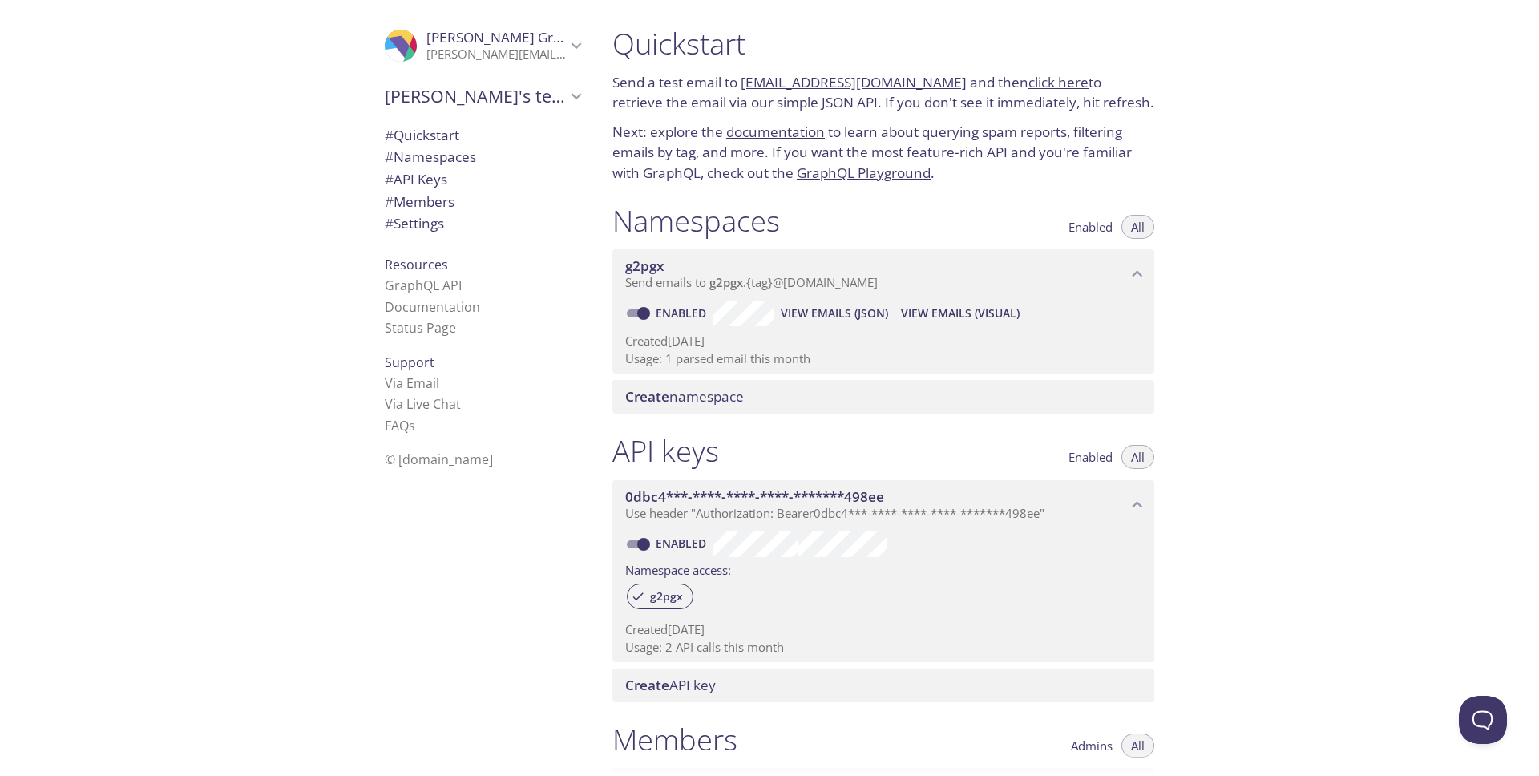
click at [241, 512] on div ".cls-1 { fill: #6d5ca8; } .cls-2 { fill: #3fc191; } .cls-3 { fill: #3b4752; } .…" at bounding box center [299, 388] width 599 height 776
click at [405, 589] on div ".cls-1 { fill: #6d5ca8; } .cls-2 { fill: #3fc191; } .cls-3 { fill: #3b4752; } .…" at bounding box center [479, 388] width 240 height 776
click at [240, 494] on div ".cls-1 { fill: #6d5ca8; } .cls-2 { fill: #3fc191; } .cls-3 { fill: #3b4752; } .…" at bounding box center [299, 388] width 599 height 776
click at [426, 221] on span "# Settings" at bounding box center [414, 223] width 59 height 18
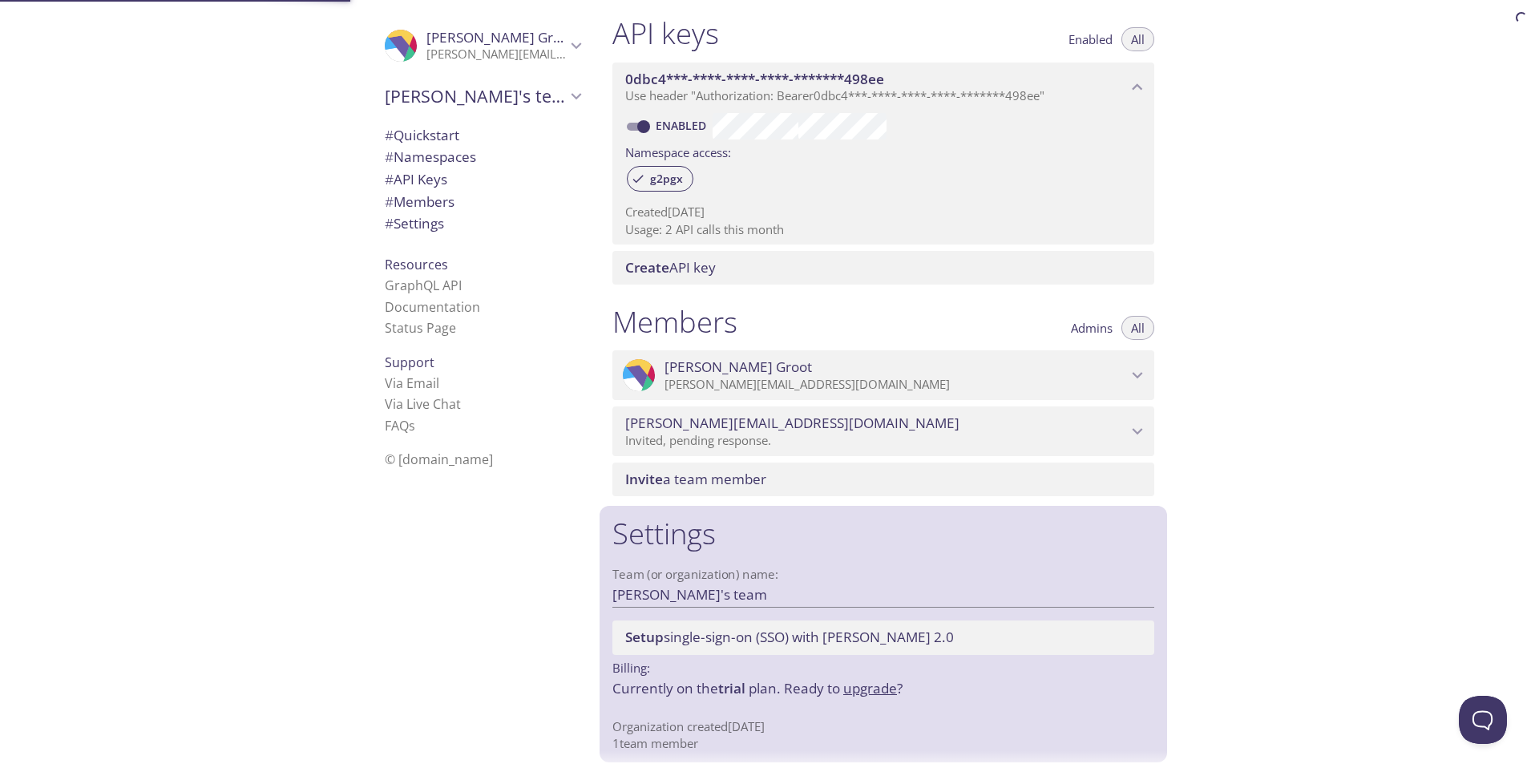
scroll to position [420, 0]
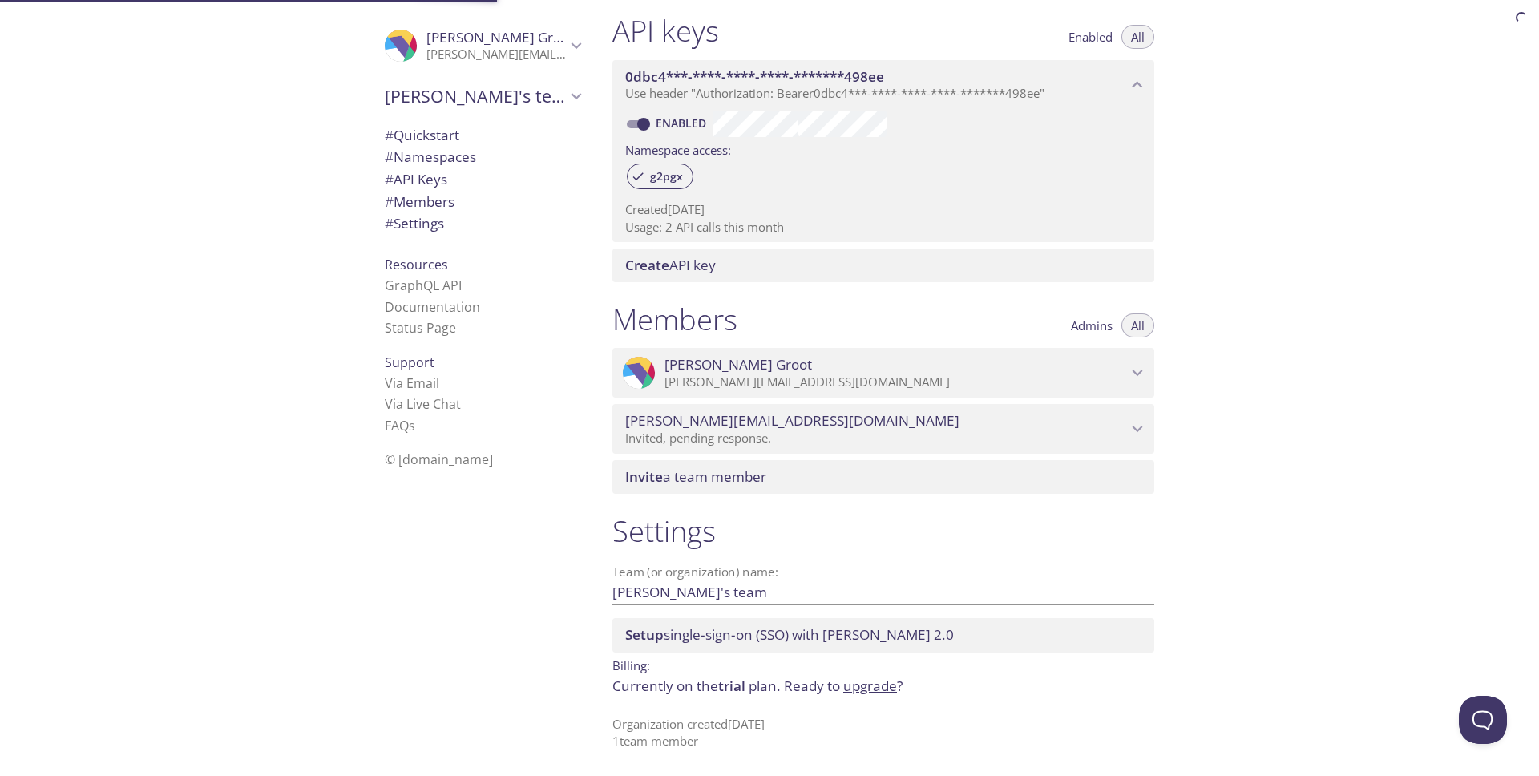
click at [442, 202] on span "# Members" at bounding box center [420, 201] width 70 height 18
click at [282, 272] on div ".cls-1 { fill: #6d5ca8; } .cls-2 { fill: #3fc191; } .cls-3 { fill: #3b4752; } .…" at bounding box center [299, 388] width 599 height 776
